Goal: Transaction & Acquisition: Purchase product/service

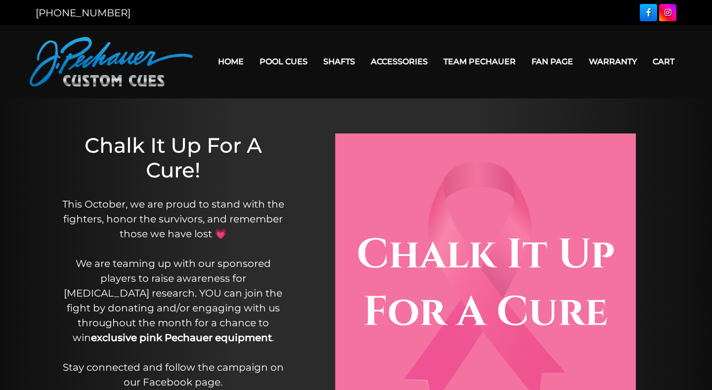
click at [213, 61] on link "Home" at bounding box center [231, 61] width 42 height 25
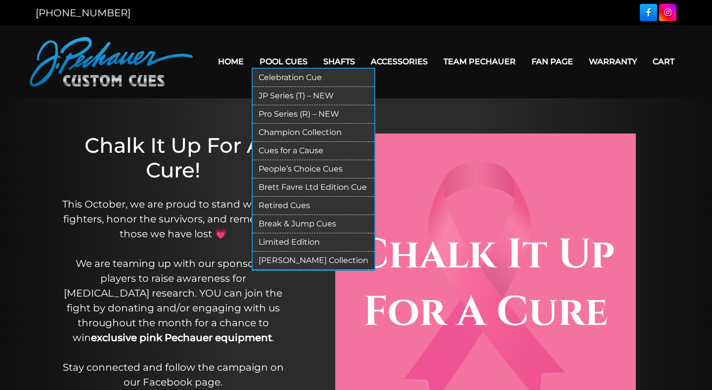
click at [262, 60] on link "Pool Cues" at bounding box center [284, 61] width 64 height 25
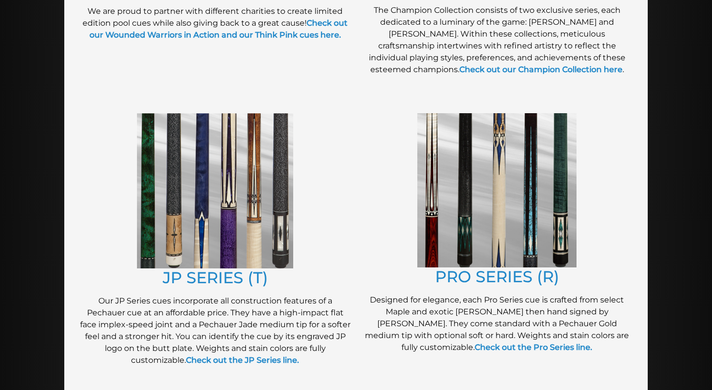
scroll to position [430, 0]
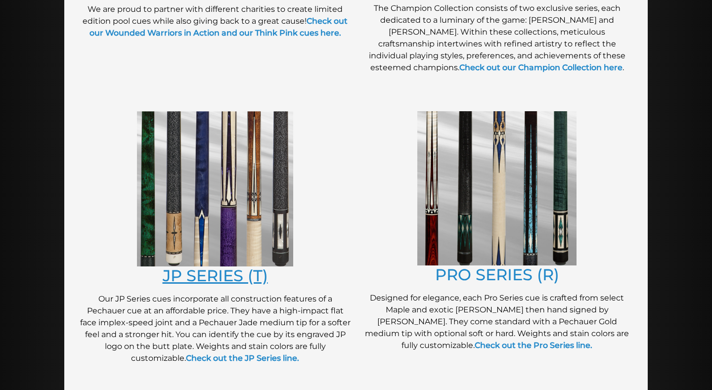
click at [226, 275] on link "JP SERIES (T)" at bounding box center [215, 275] width 105 height 19
click at [475, 223] on img at bounding box center [496, 188] width 159 height 154
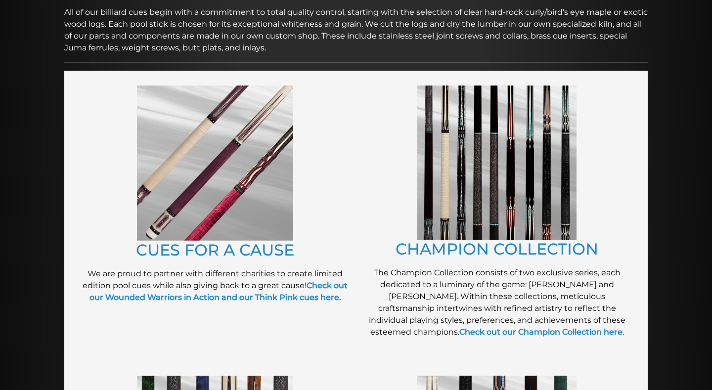
scroll to position [178, 0]
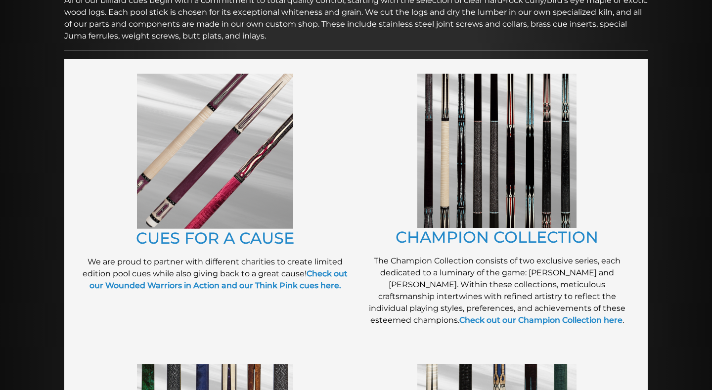
click at [211, 185] on img at bounding box center [215, 151] width 156 height 155
click at [517, 201] on img at bounding box center [496, 151] width 159 height 154
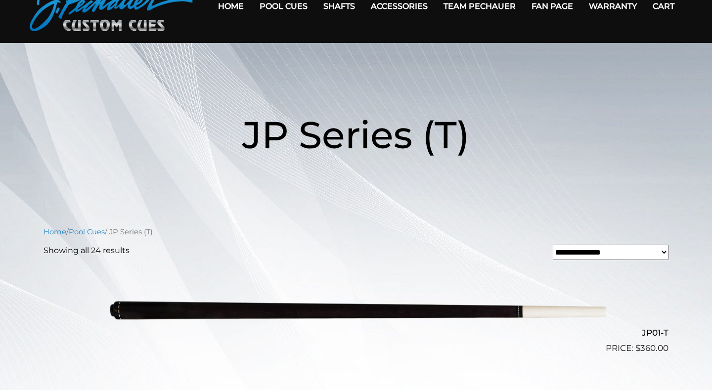
scroll to position [53, 0]
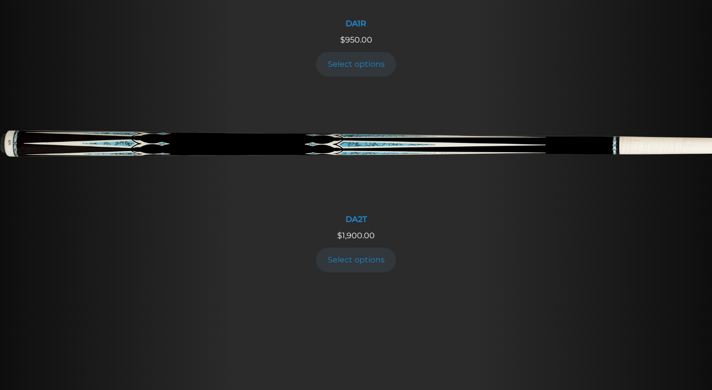
scroll to position [1269, 0]
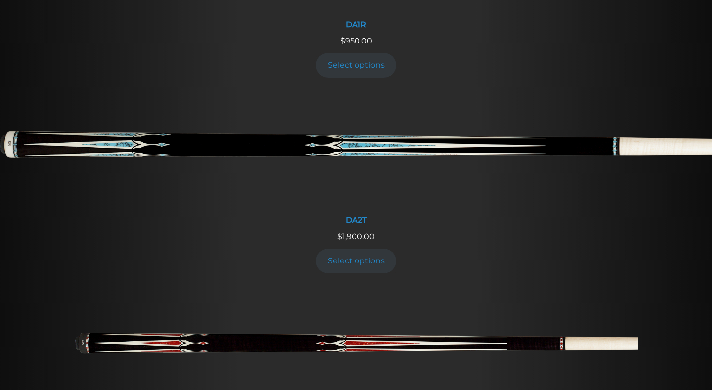
click at [288, 300] on img at bounding box center [355, 347] width 563 height 94
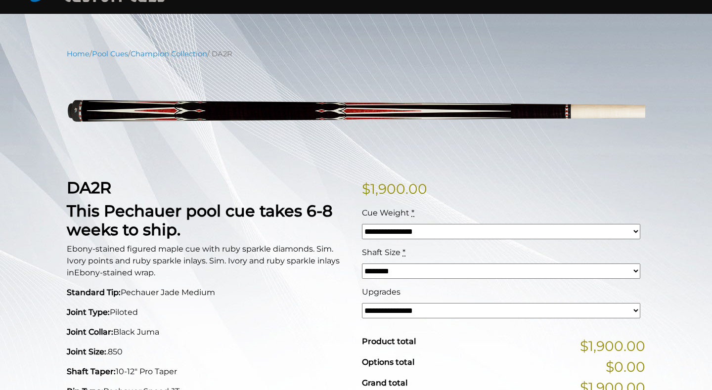
scroll to position [82, 0]
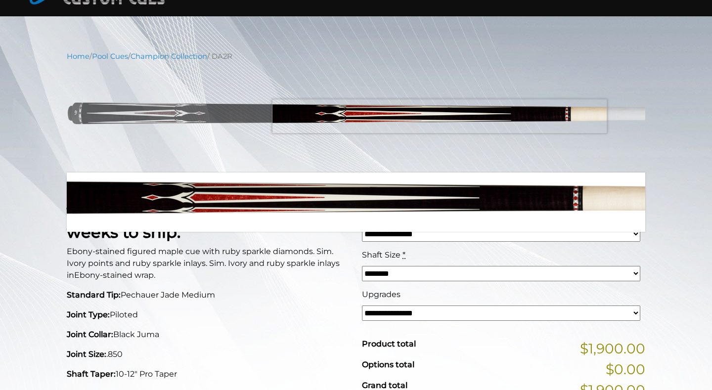
click at [439, 116] on img at bounding box center [356, 117] width 578 height 96
